Goal: Information Seeking & Learning: Learn about a topic

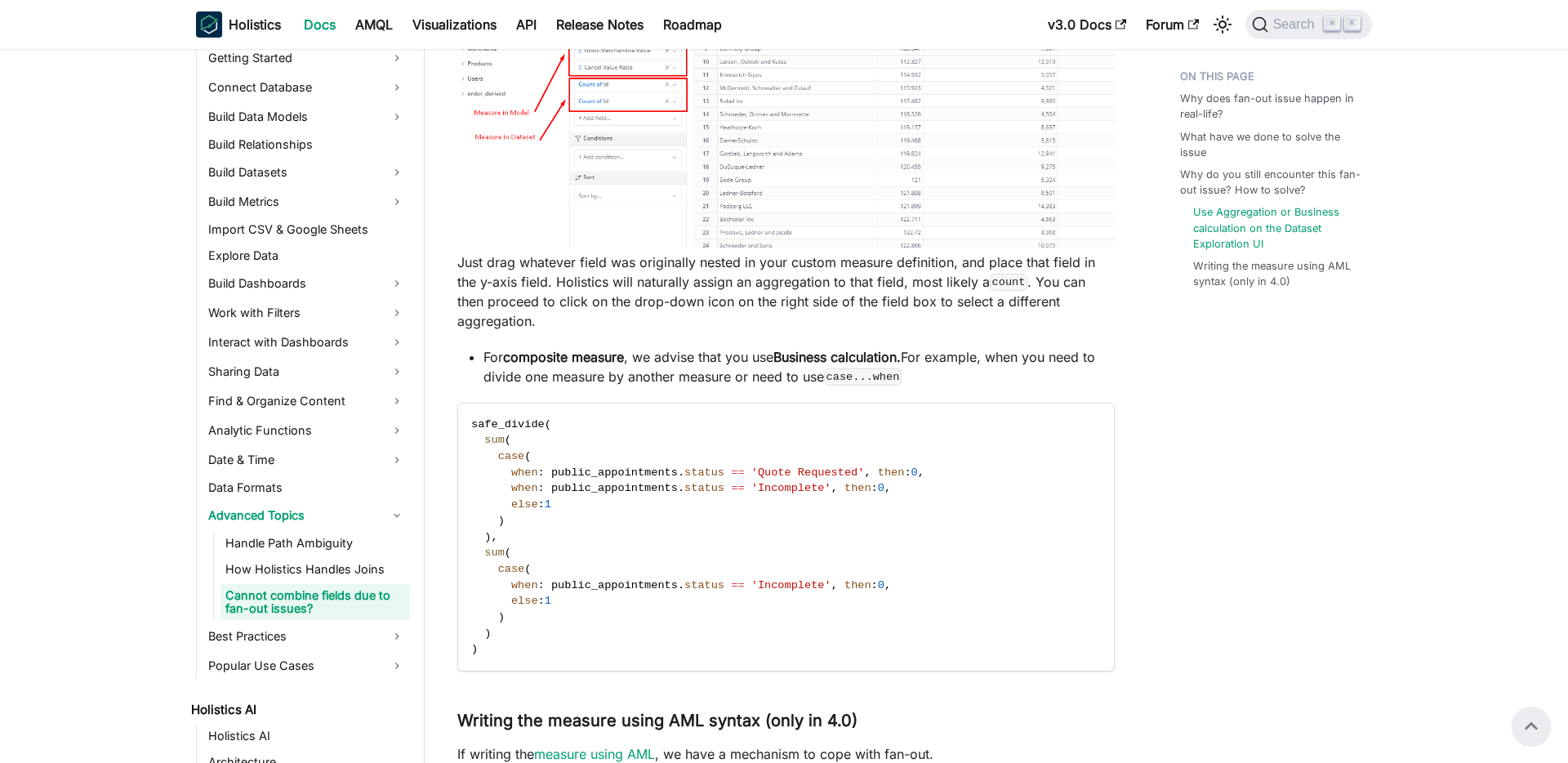
scroll to position [3488, 0]
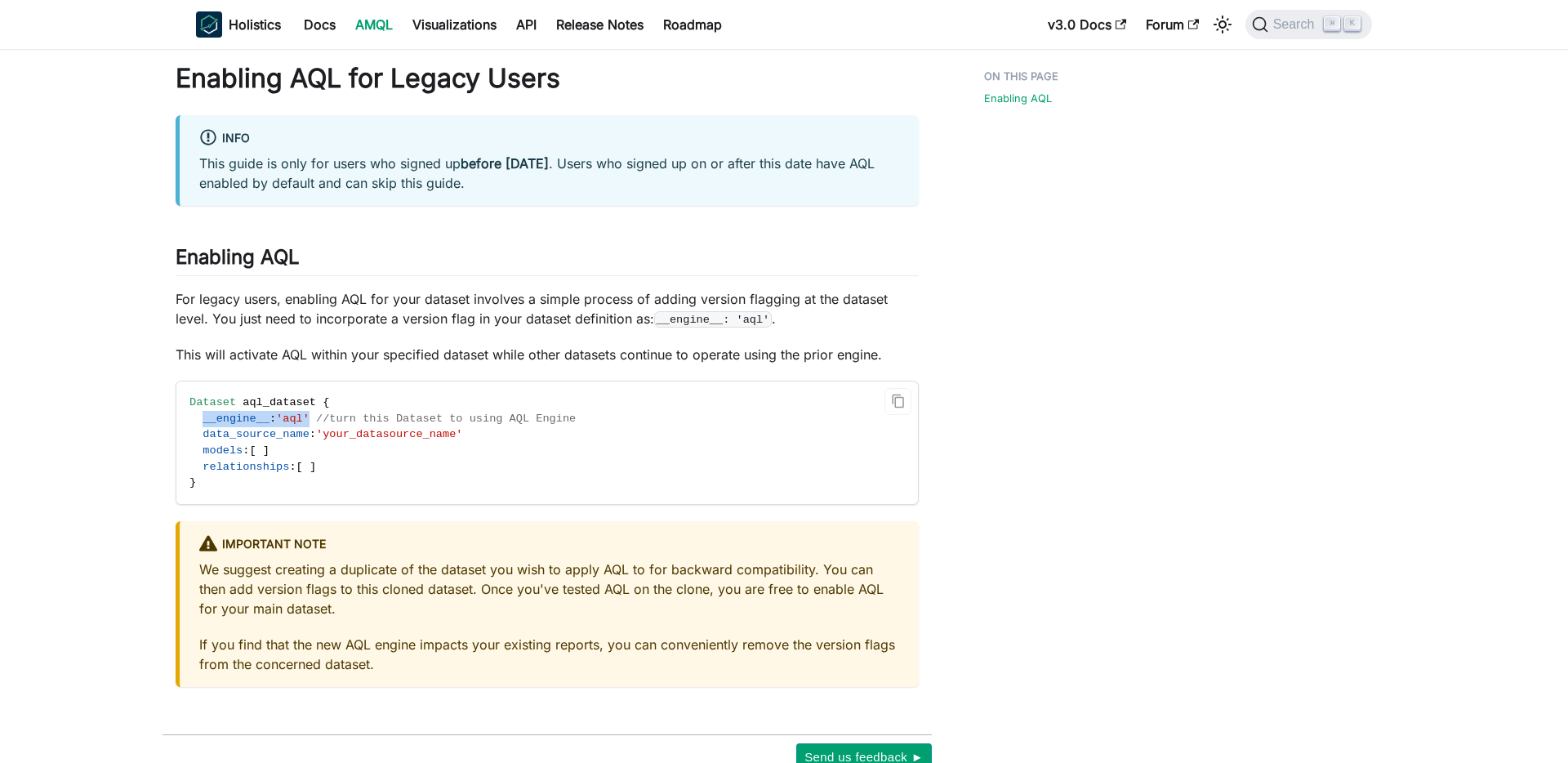
drag, startPoint x: 203, startPoint y: 422, endPoint x: 316, endPoint y: 420, distance: 113.0
click at [316, 420] on span "__engine__ : 'aql' //turn this Dataset to using AQL Engine" at bounding box center [382, 418] width 386 height 12
copy span "__engine__ : 'aql'"
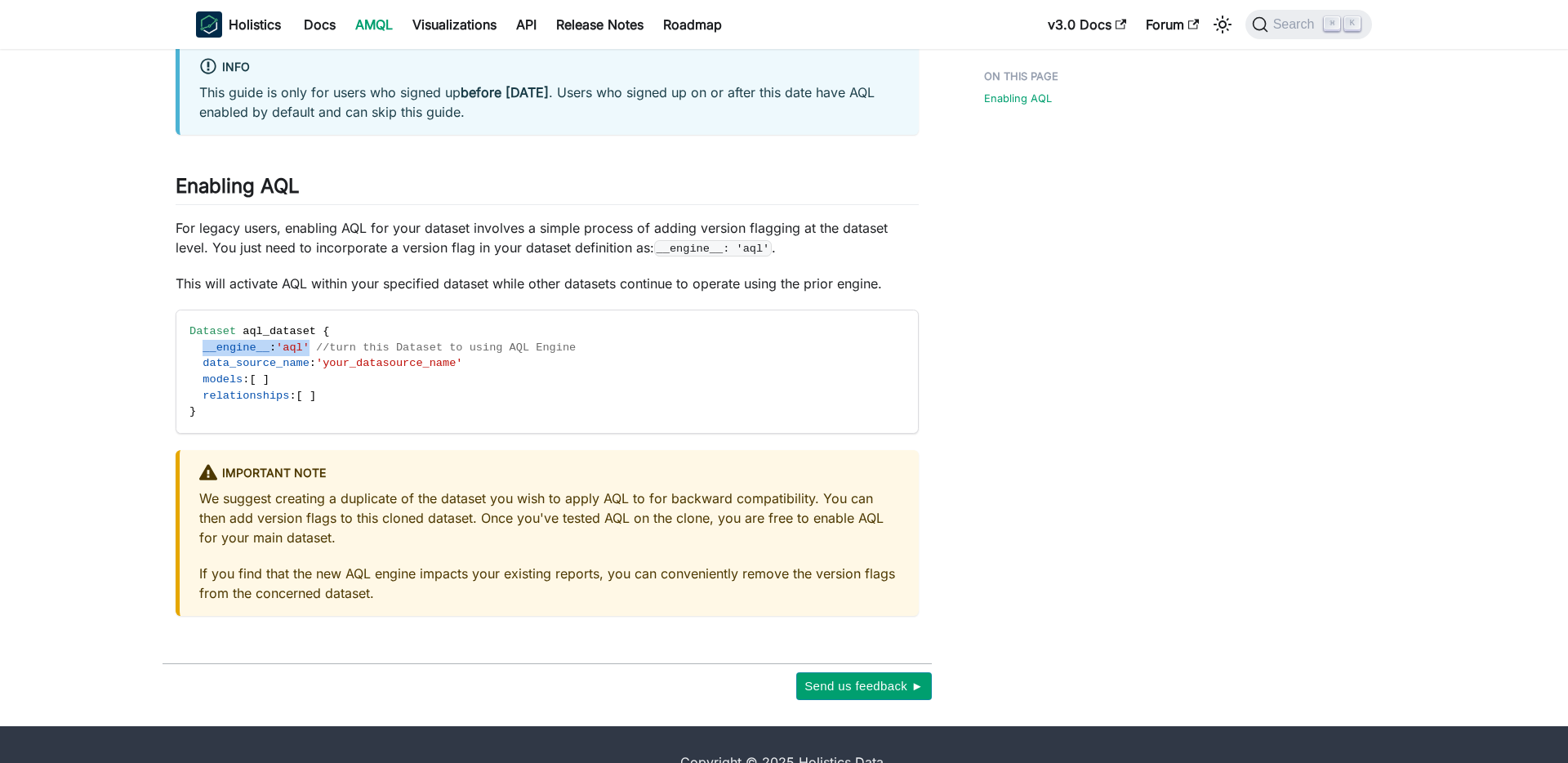
scroll to position [107, 0]
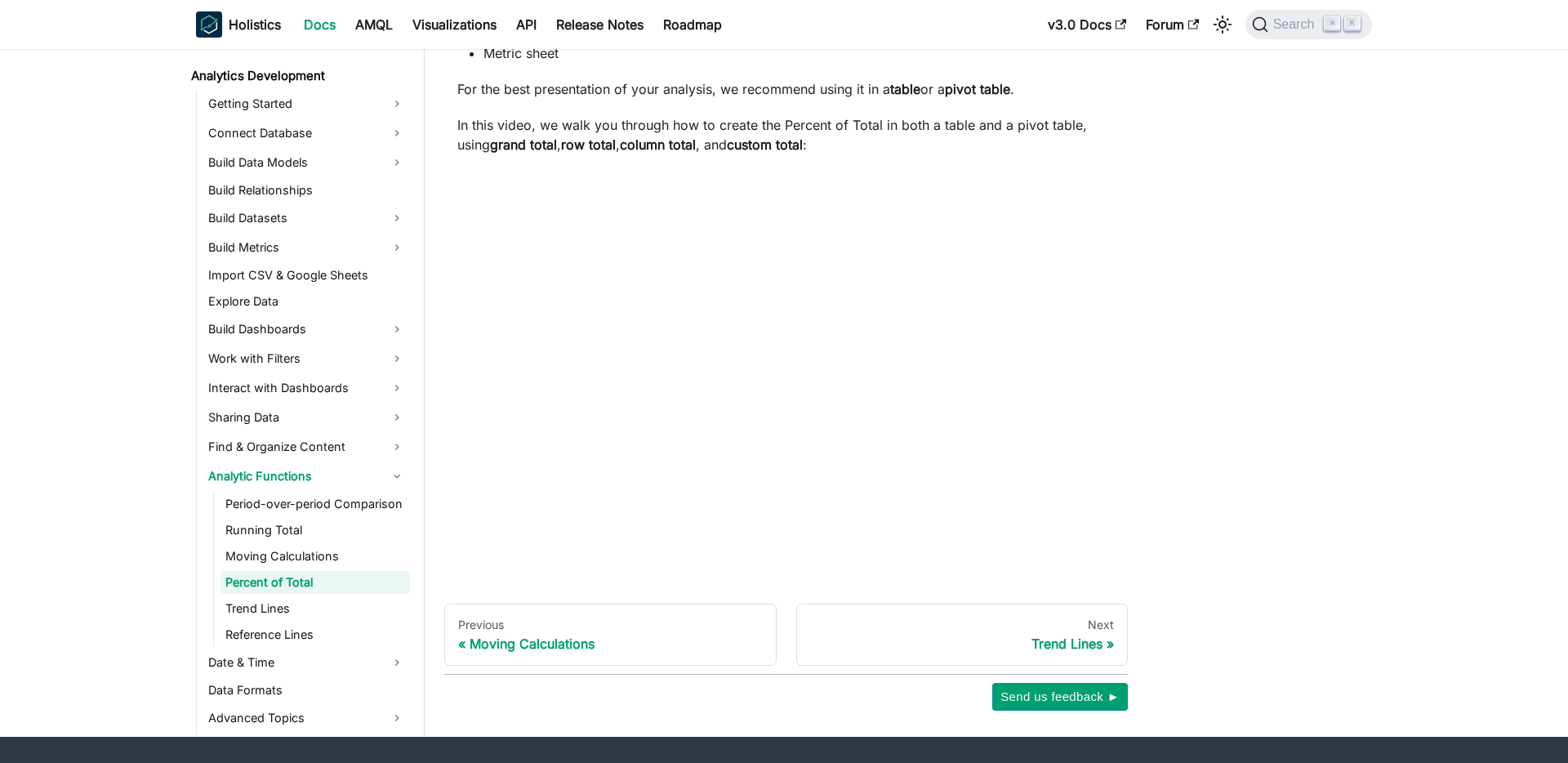
scroll to position [550, 0]
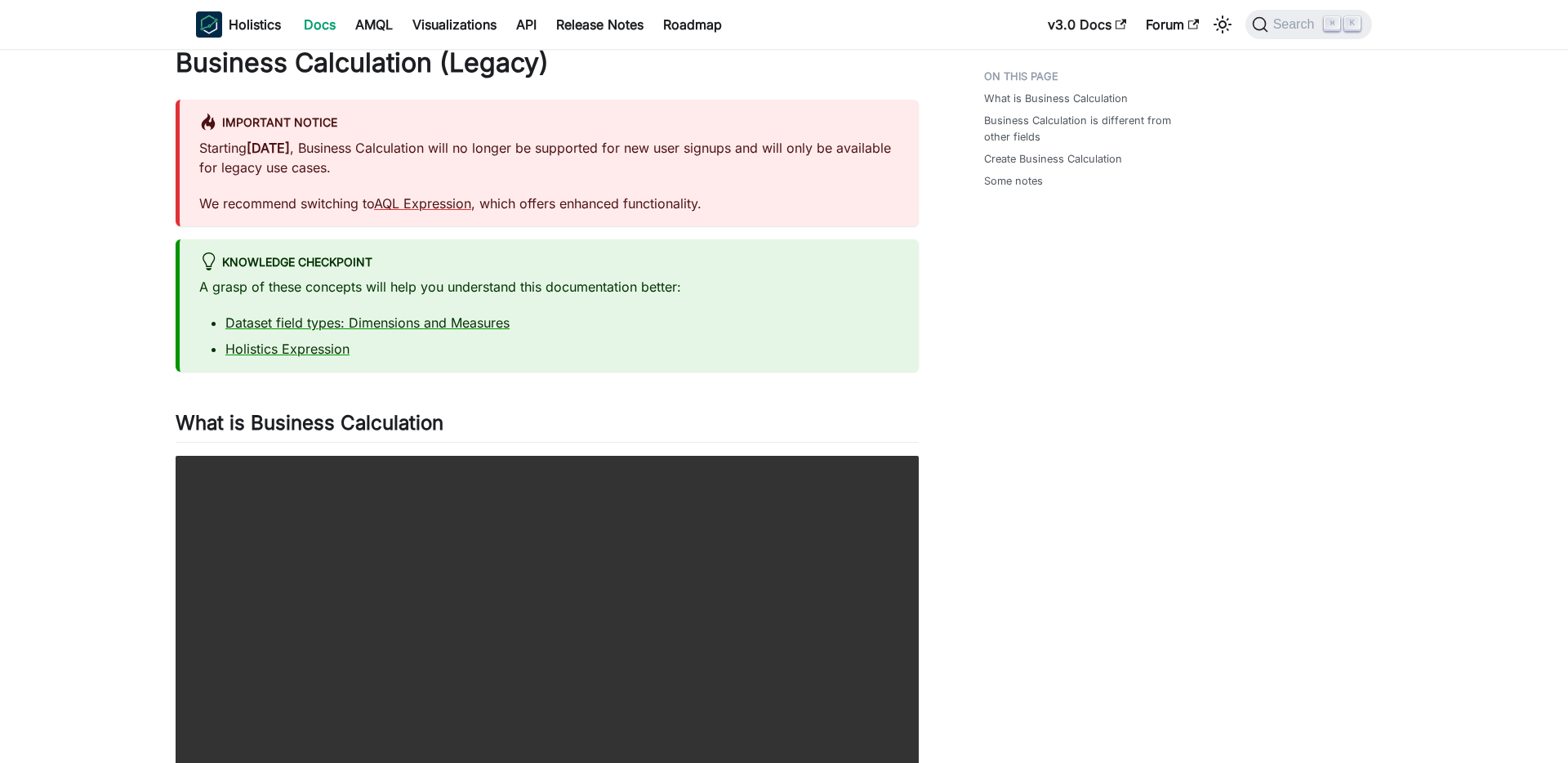
scroll to position [16, 0]
click at [431, 198] on link "AQL Expression" at bounding box center [422, 202] width 97 height 16
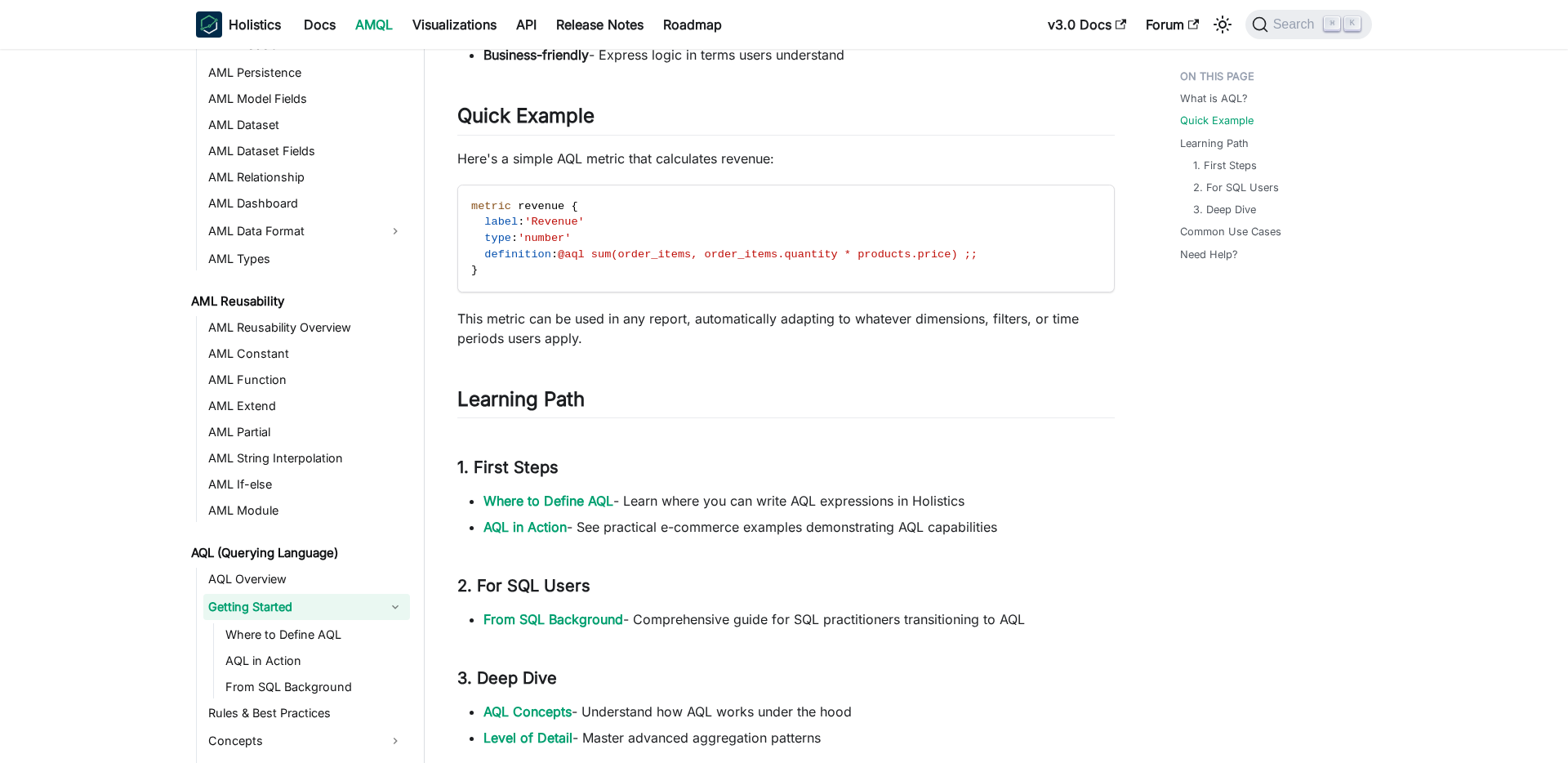
scroll to position [421, 0]
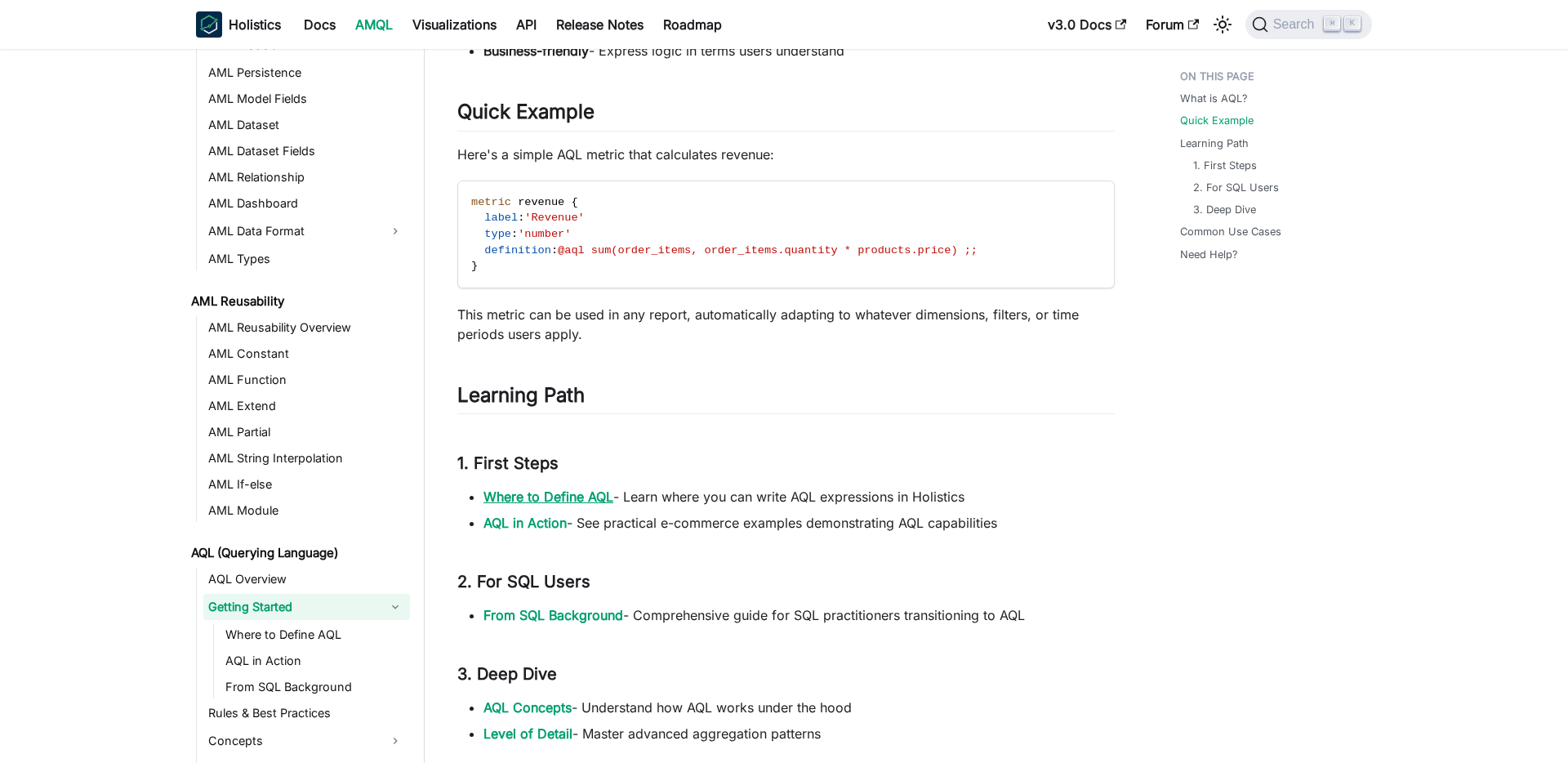
click at [580, 490] on link "Where to Define AQL" at bounding box center [548, 496] width 130 height 16
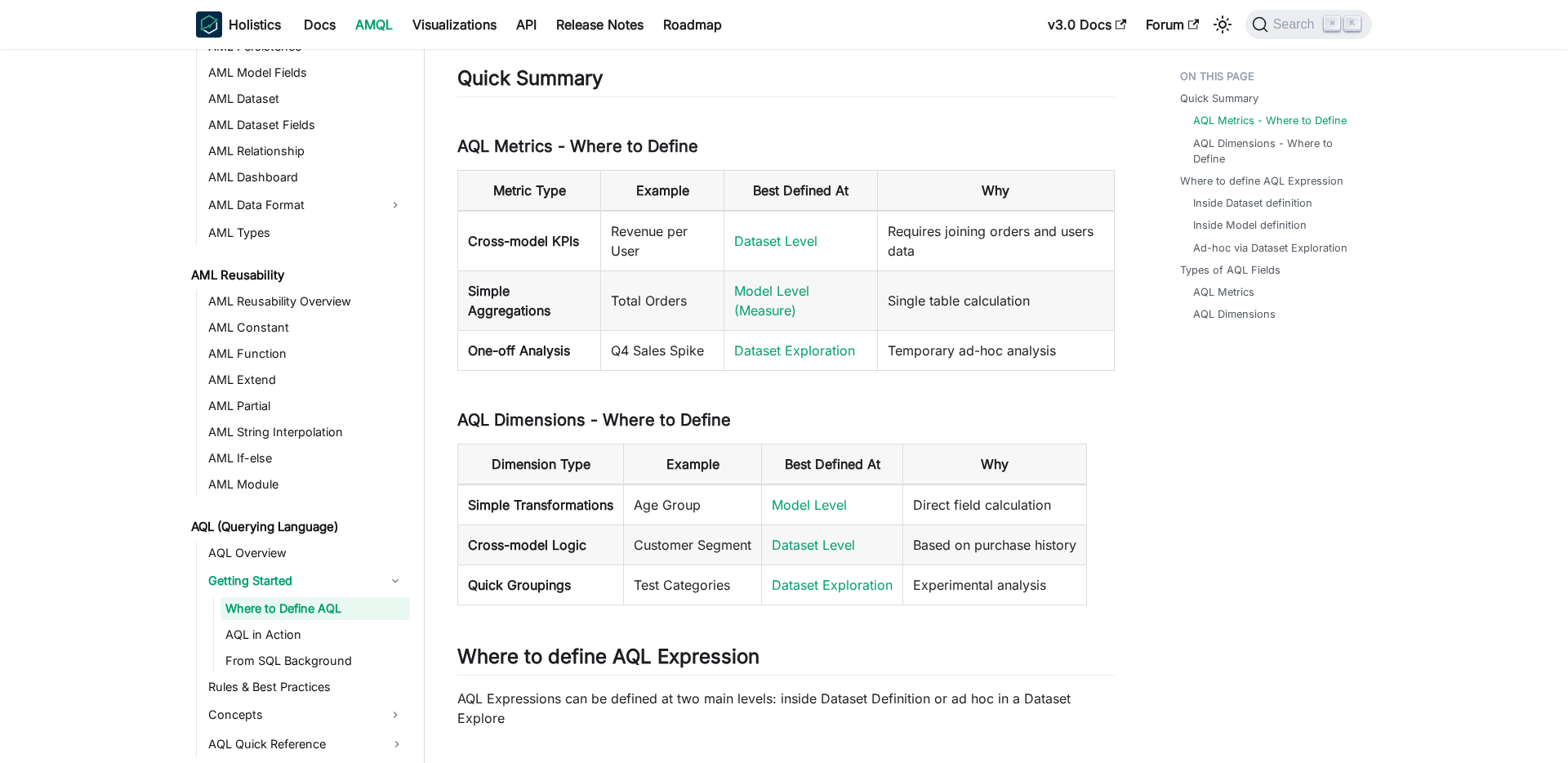
scroll to position [245, 0]
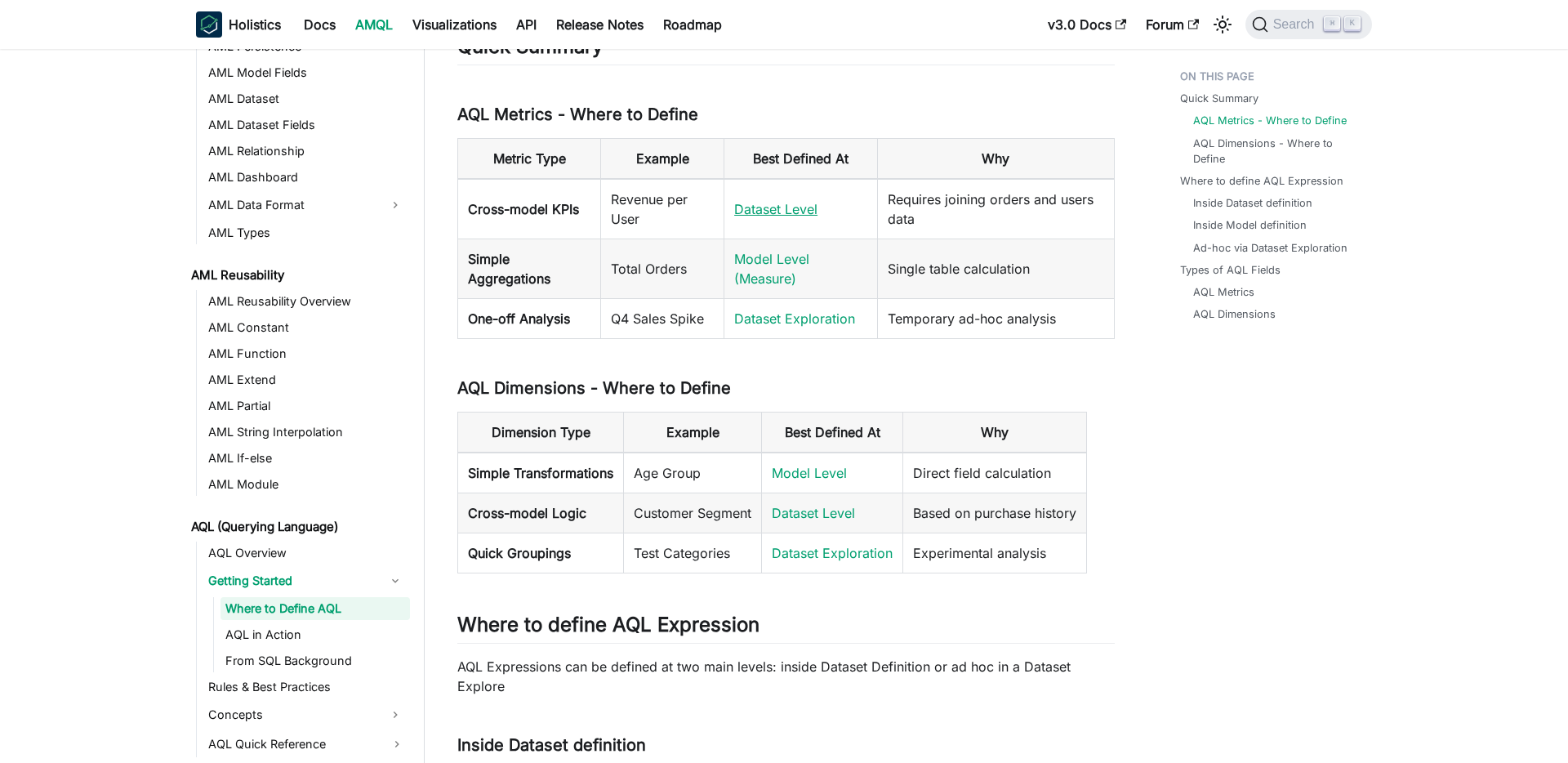
click at [777, 212] on link "Dataset Level" at bounding box center [775, 209] width 83 height 16
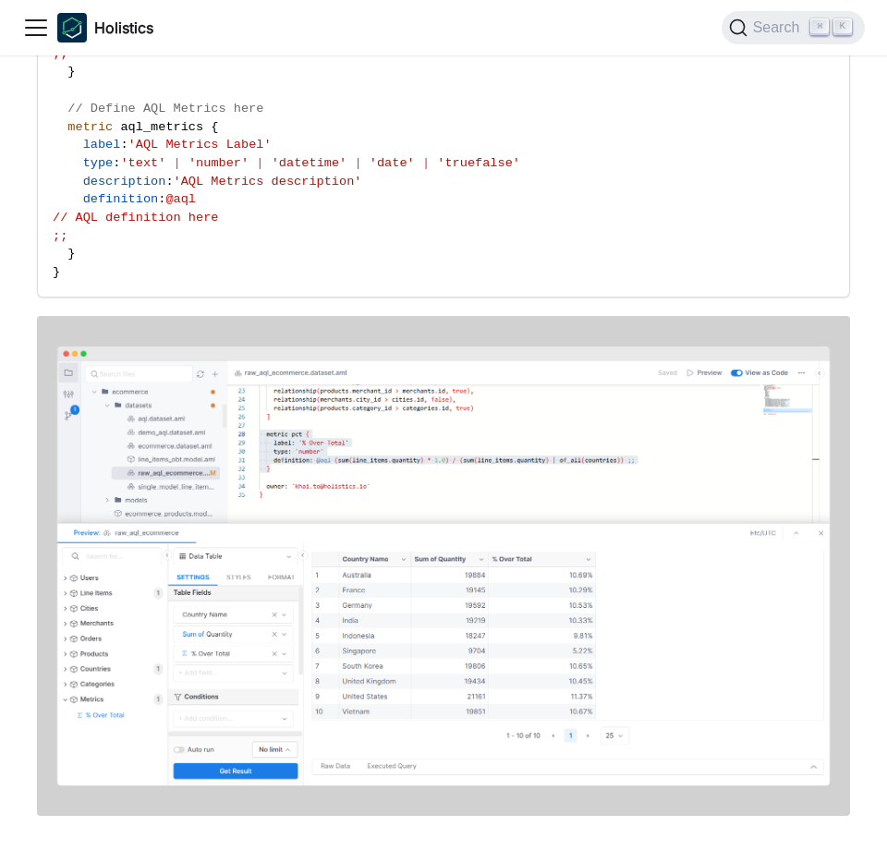
scroll to position [1381, 0]
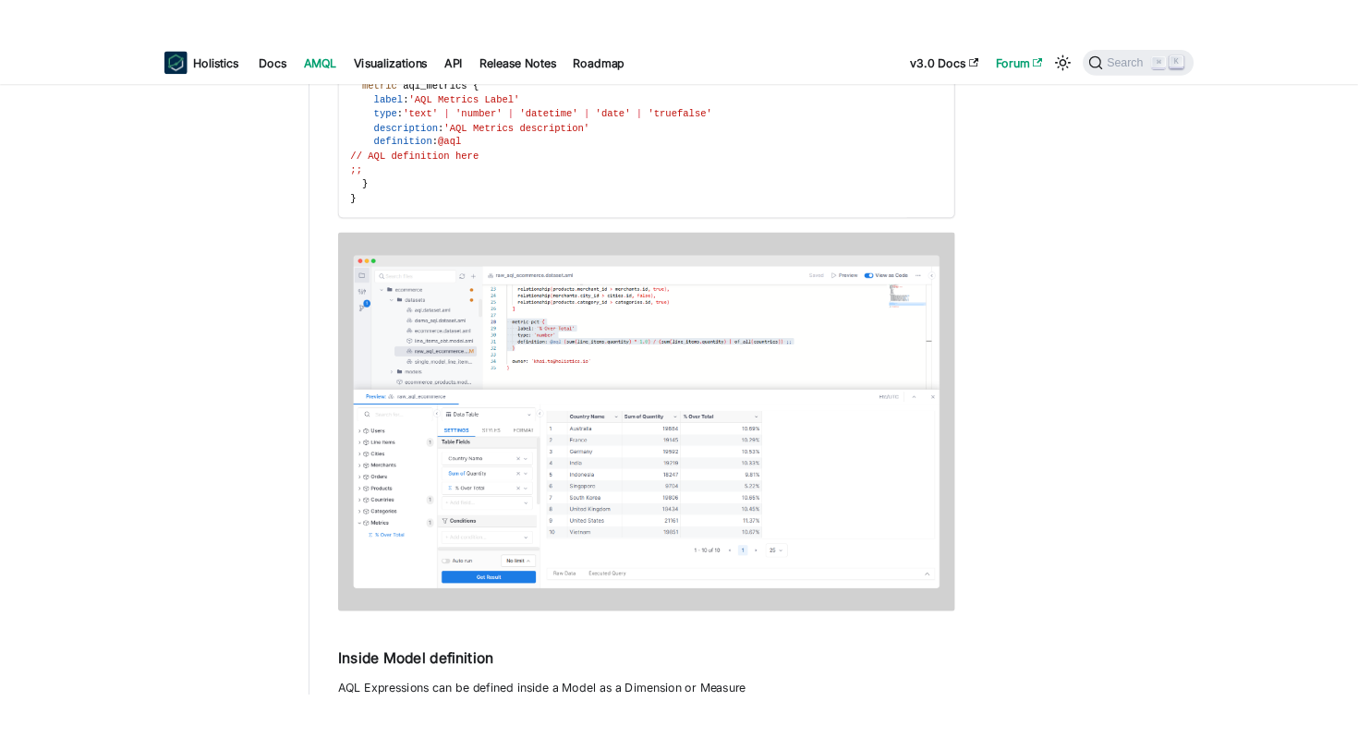
scroll to position [1556, 0]
